Goal: Transaction & Acquisition: Purchase product/service

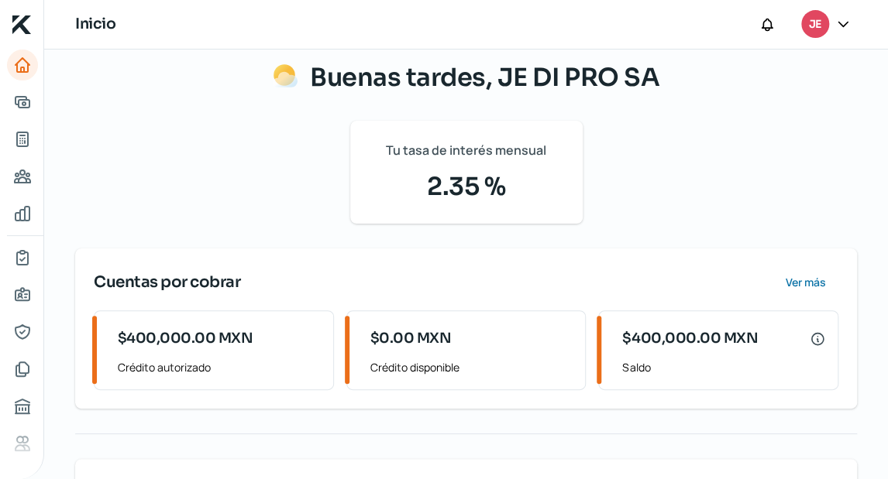
scroll to position [124, 0]
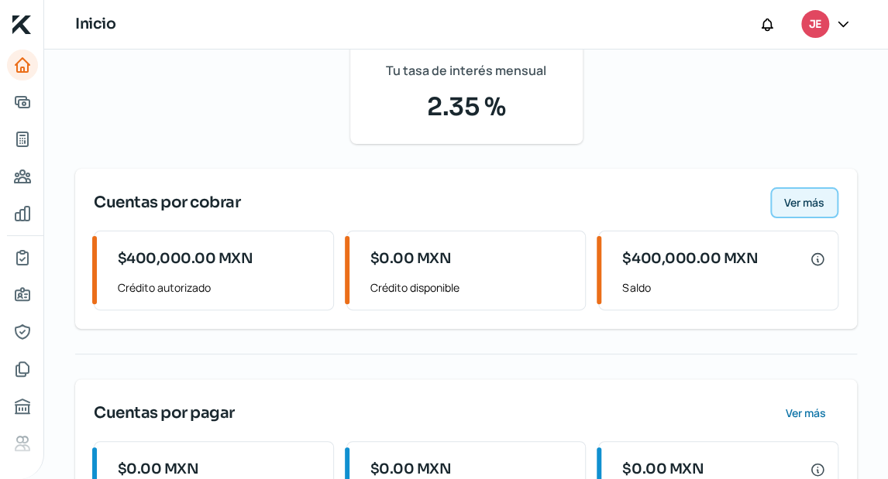
click at [806, 201] on span "Ver más" at bounding box center [804, 203] width 40 height 11
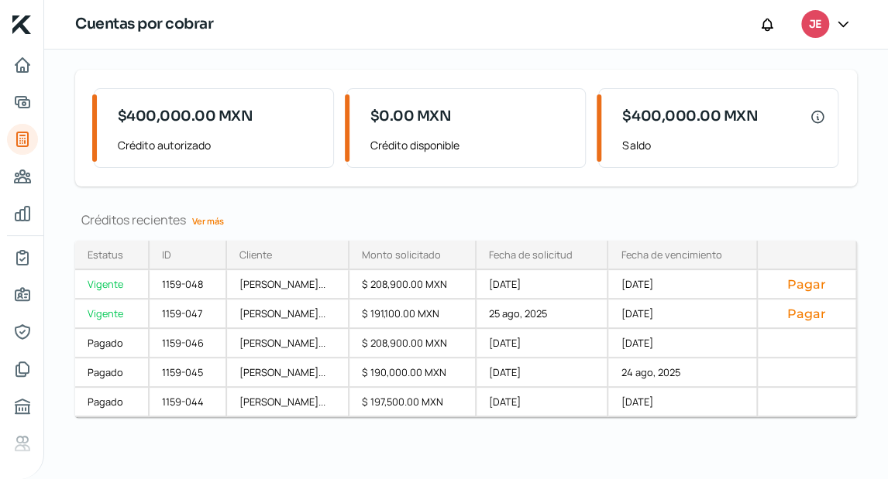
scroll to position [101, 0]
click at [826, 306] on button "Pagar" at bounding box center [806, 313] width 73 height 15
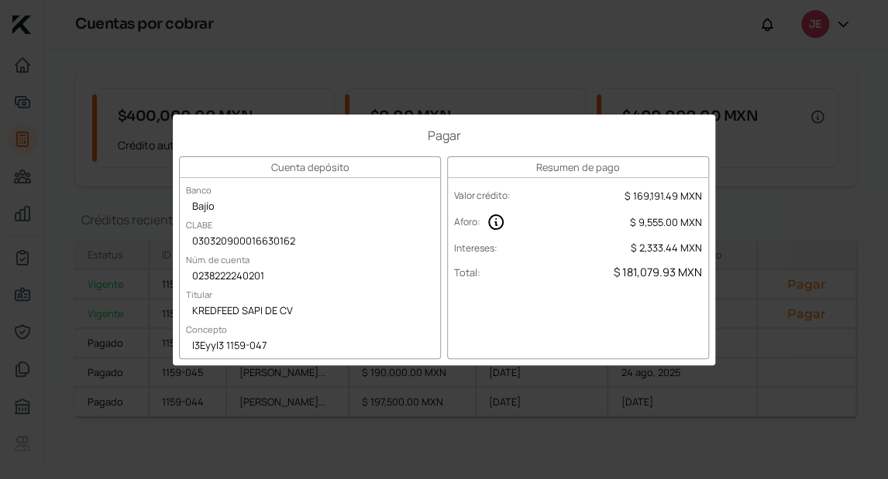
click at [764, 150] on div "Pagar Cuenta depósito Banco Bajío [PERSON_NAME] 030320900016630162 Núm. de cuen…" at bounding box center [444, 239] width 888 height 479
